Goal: Check status: Check status

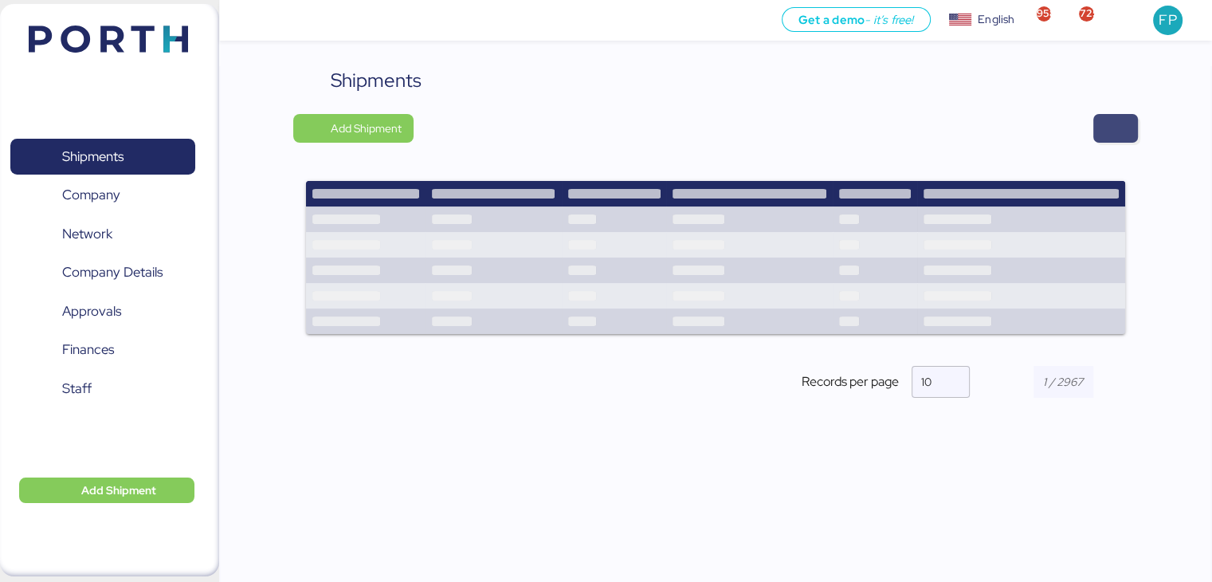
click at [1119, 124] on span "button" at bounding box center [1115, 128] width 19 height 22
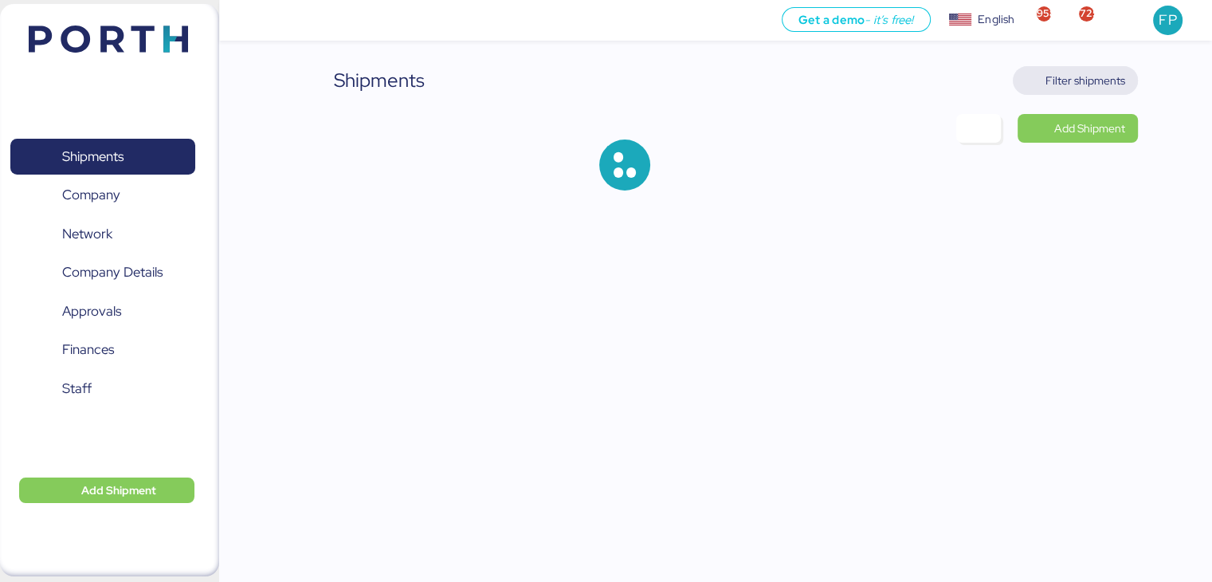
click at [1120, 84] on span "Filter shipments" at bounding box center [1086, 80] width 80 height 19
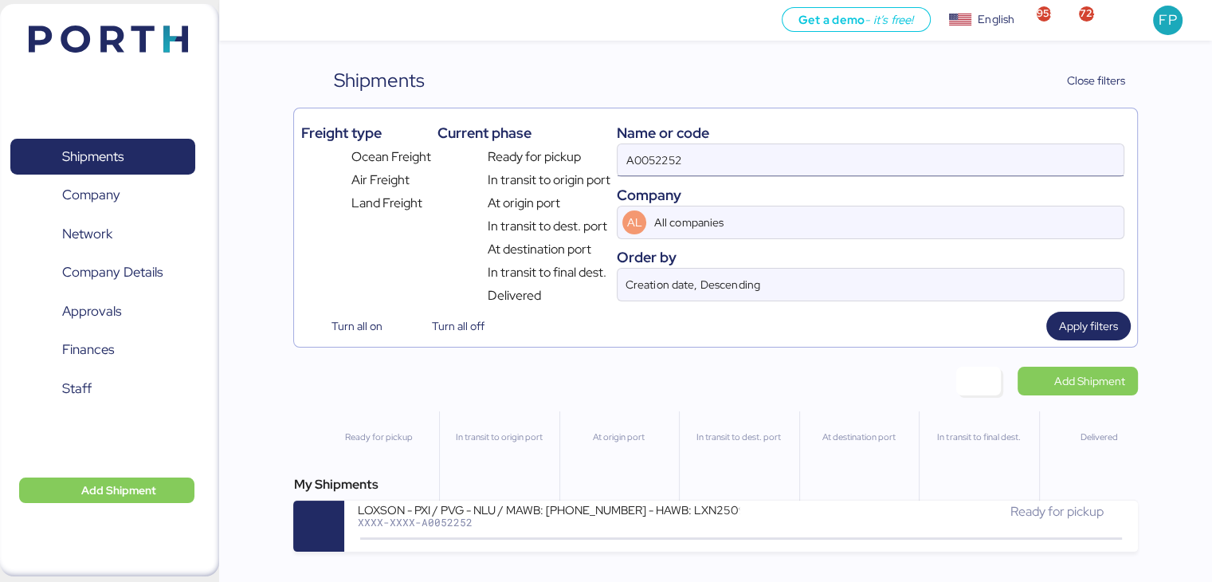
click at [660, 155] on input "A0052252" at bounding box center [870, 160] width 505 height 32
paste input "O0052073"
type input "O0052073"
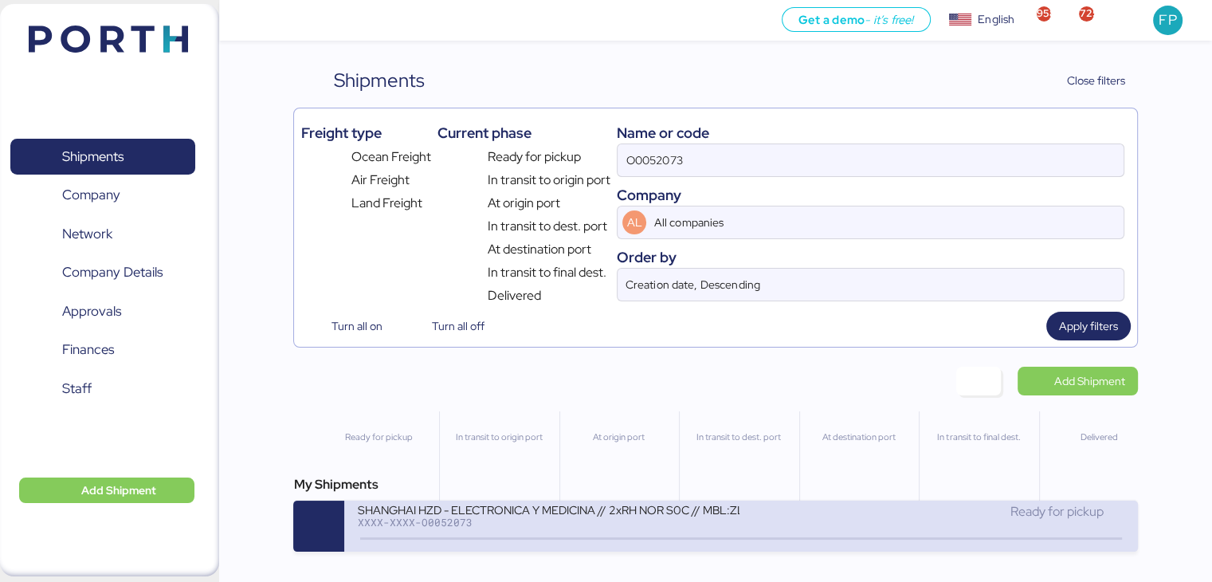
click at [548, 527] on div "XXXX-XXXX-O0052073" at bounding box center [548, 521] width 383 height 11
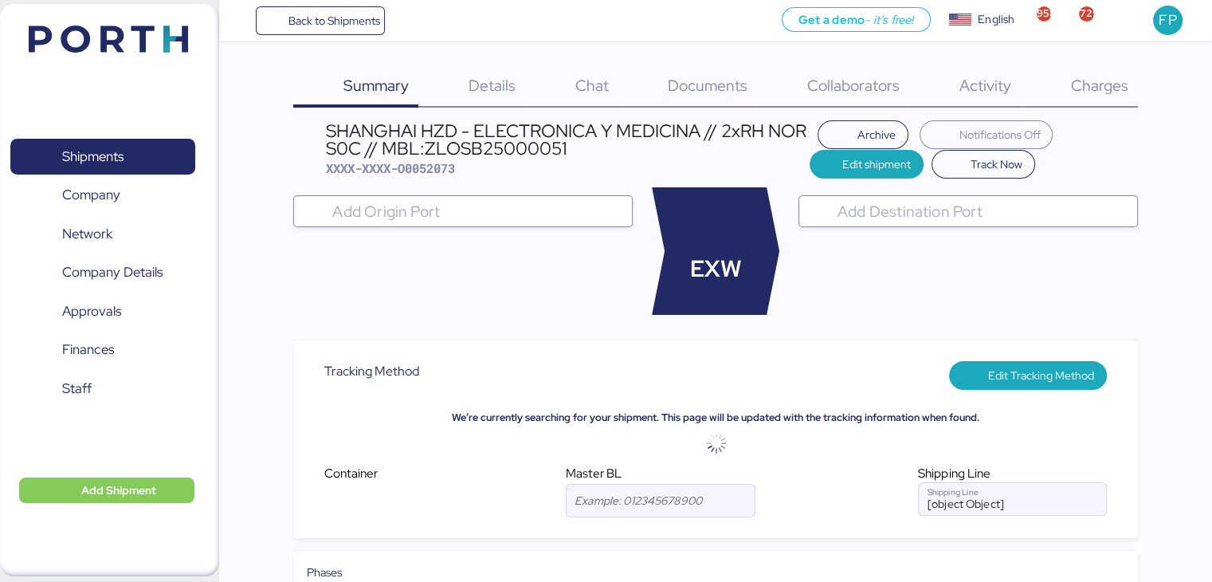
click at [1078, 128] on div "Archive Notifications Off Edit shipment Track Now" at bounding box center [974, 149] width 328 height 58
click at [1094, 84] on span "Charges" at bounding box center [1098, 85] width 57 height 21
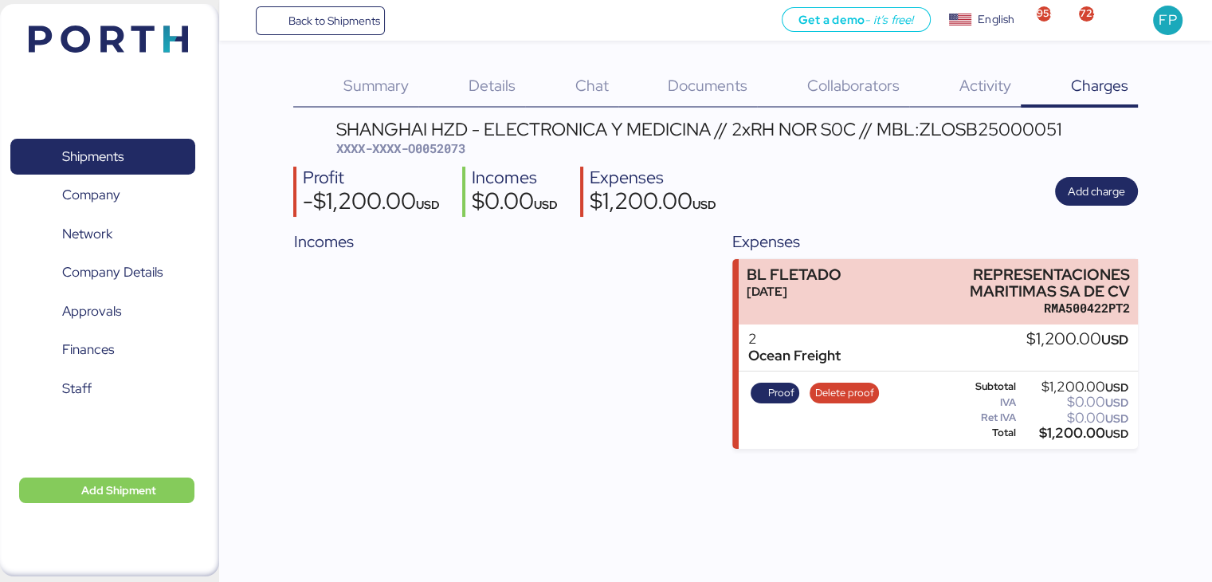
click at [465, 154] on span "XXXX-XXXX-O0052073" at bounding box center [400, 148] width 129 height 16
copy span "O0052073"
click at [487, 96] on div "Details 0" at bounding box center [471, 86] width 107 height 41
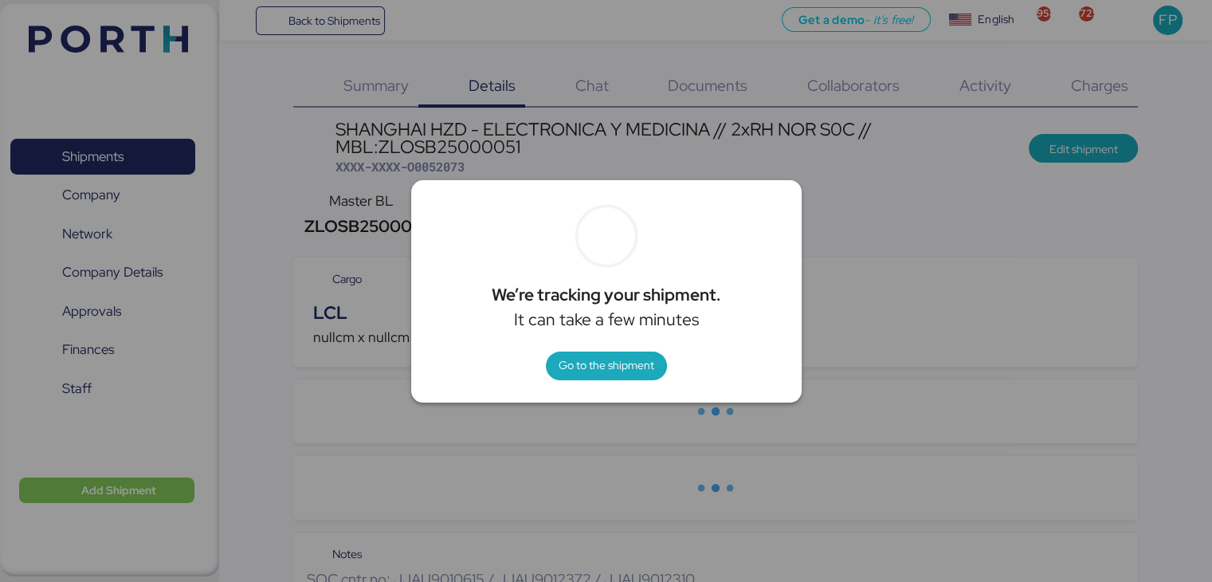
click at [862, 247] on div at bounding box center [606, 291] width 1212 height 582
